Goal: Find contact information: Find contact information

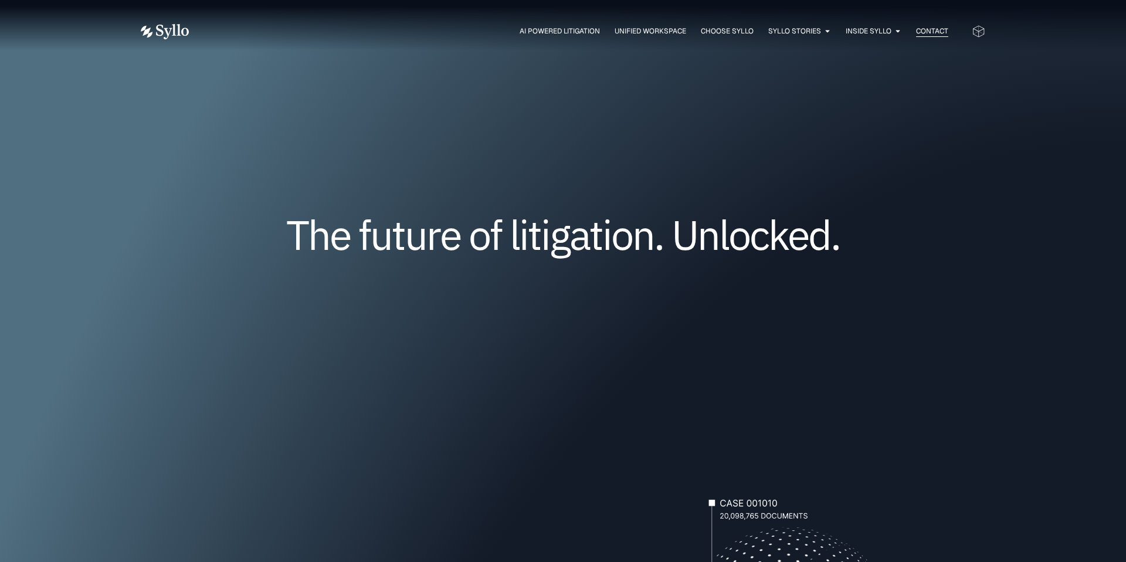
click at [930, 32] on span "Contact" at bounding box center [932, 31] width 32 height 11
